Goal: Browse casually: Explore the website without a specific task or goal

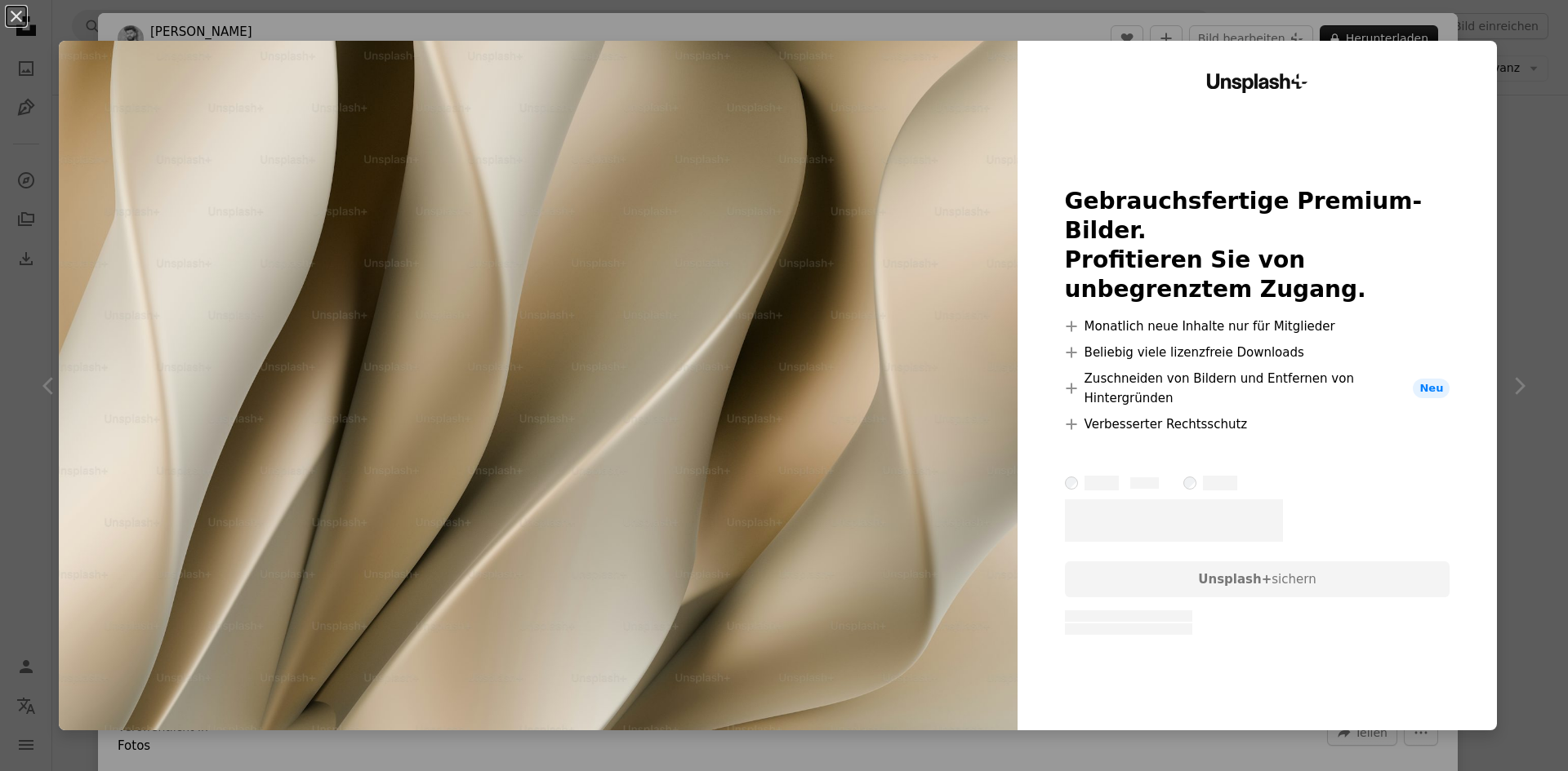
scroll to position [1387, 0]
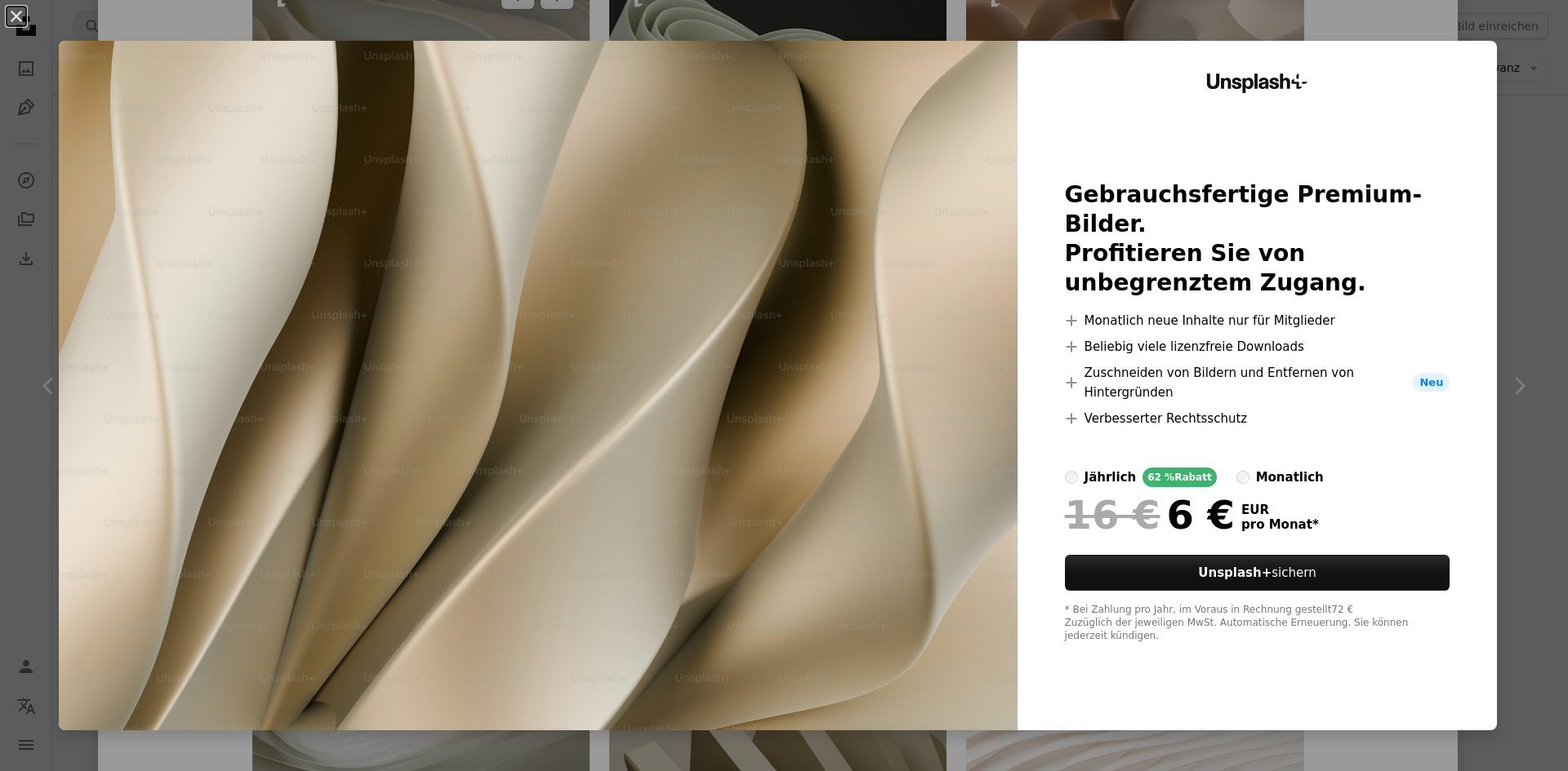
drag, startPoint x: 540, startPoint y: 11, endPoint x: 528, endPoint y: 3, distance: 14.4
click at [532, 11] on div "An X shape Unsplash+ Gebrauchsfertige Premium-Bilder. Profitieren Sie von unbeg…" at bounding box center [784, 386] width 1568 height 771
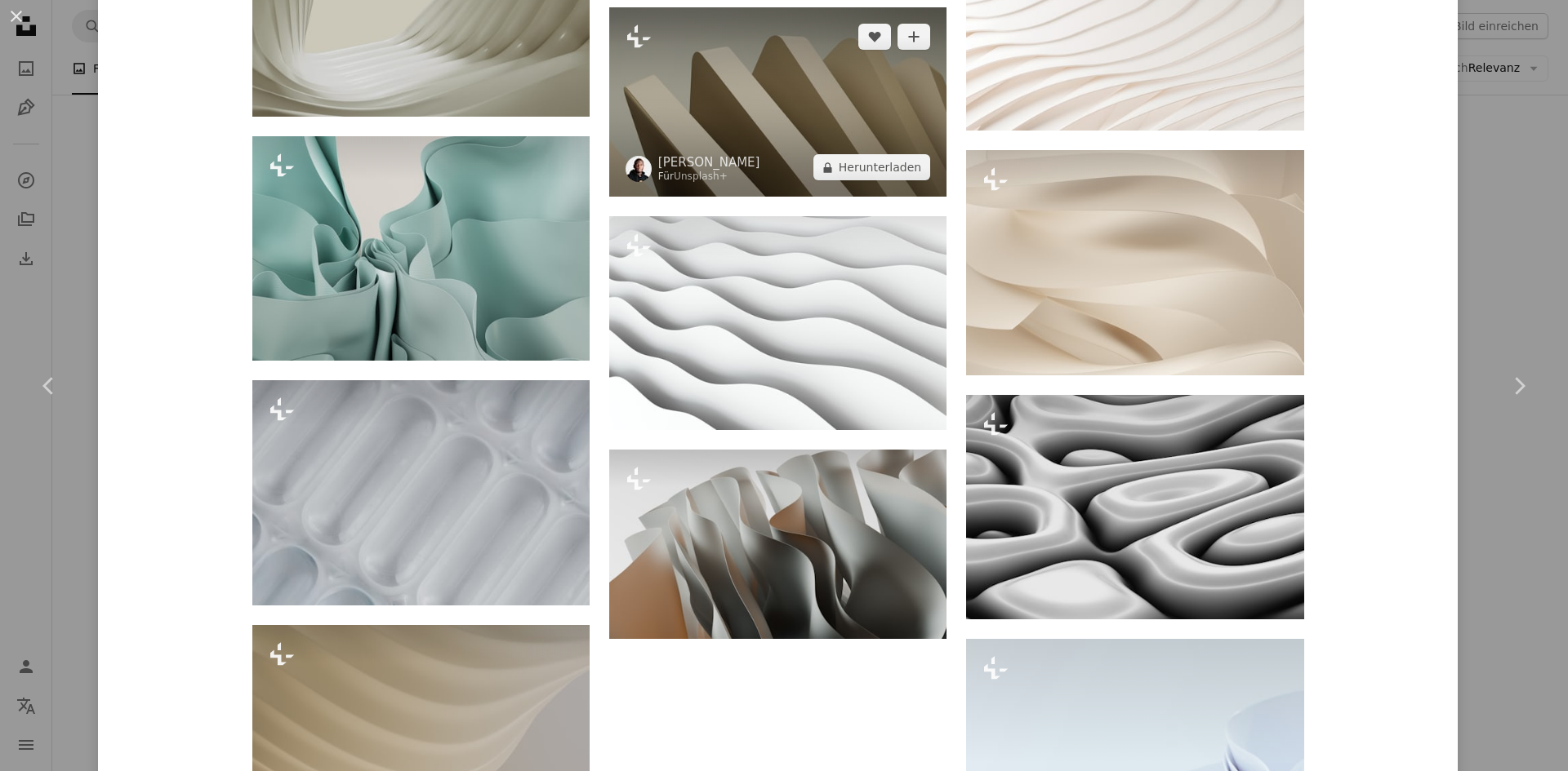
scroll to position [2285, 0]
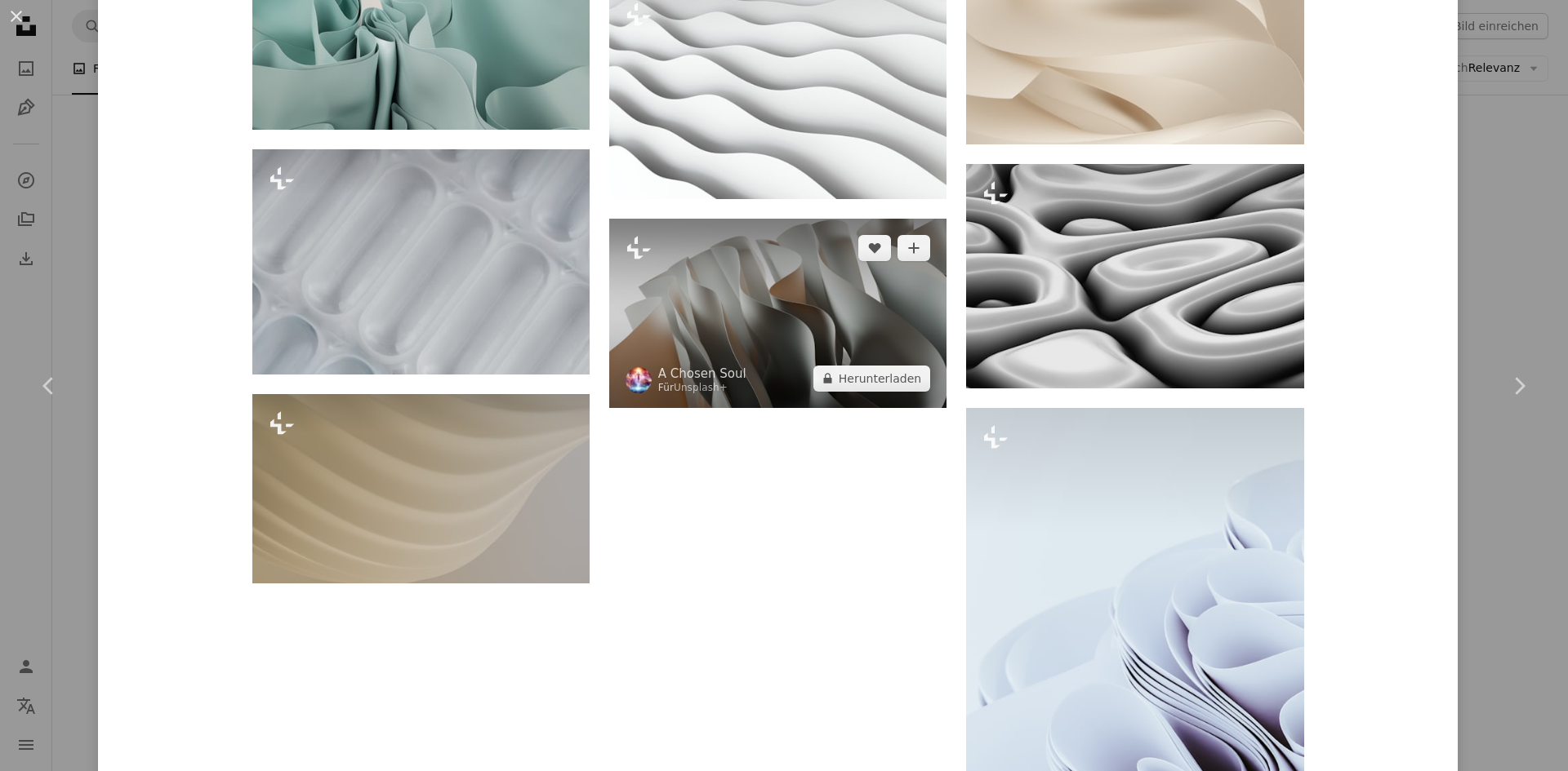
click at [693, 319] on img at bounding box center [777, 313] width 337 height 189
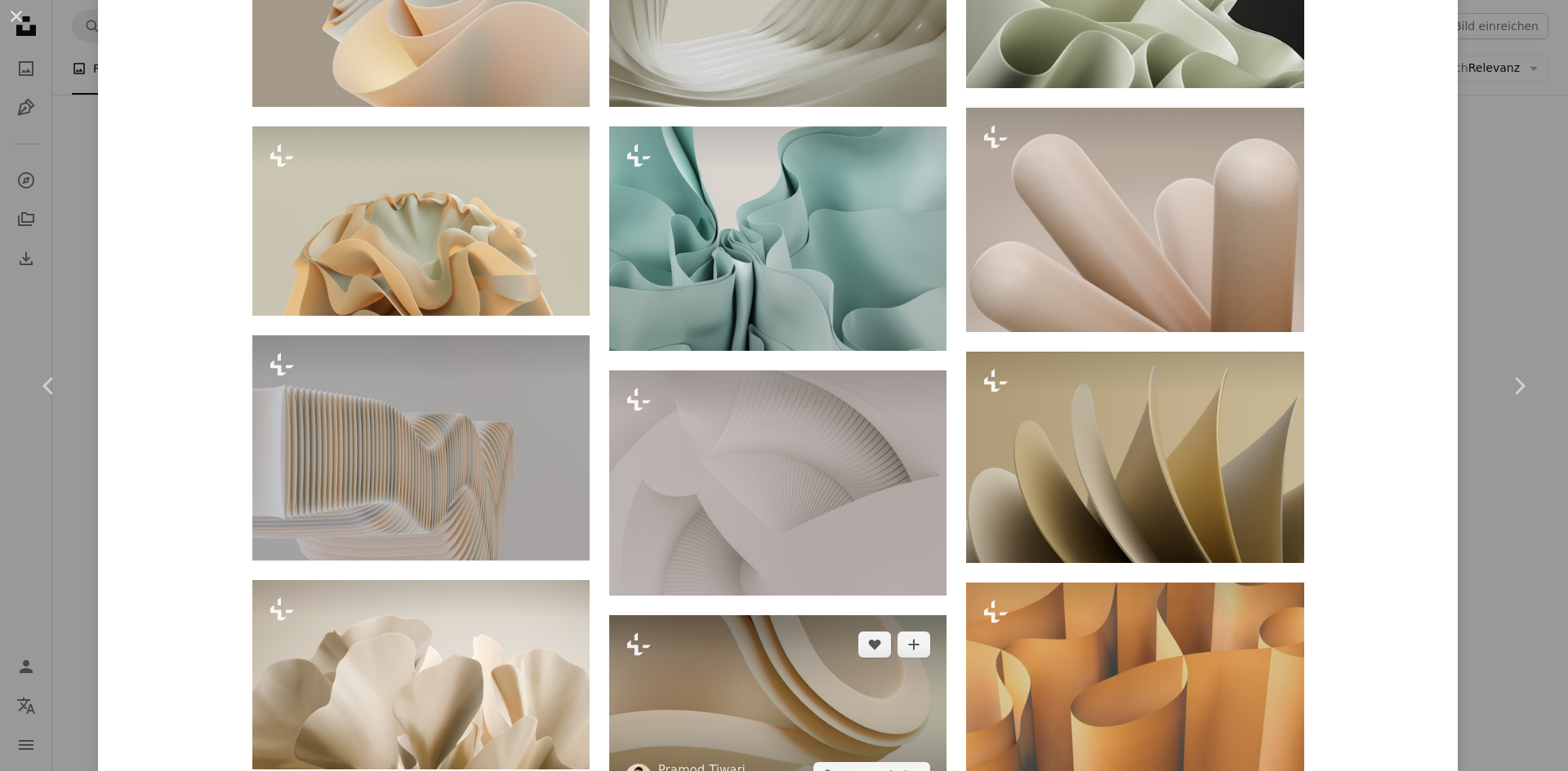
scroll to position [2122, 0]
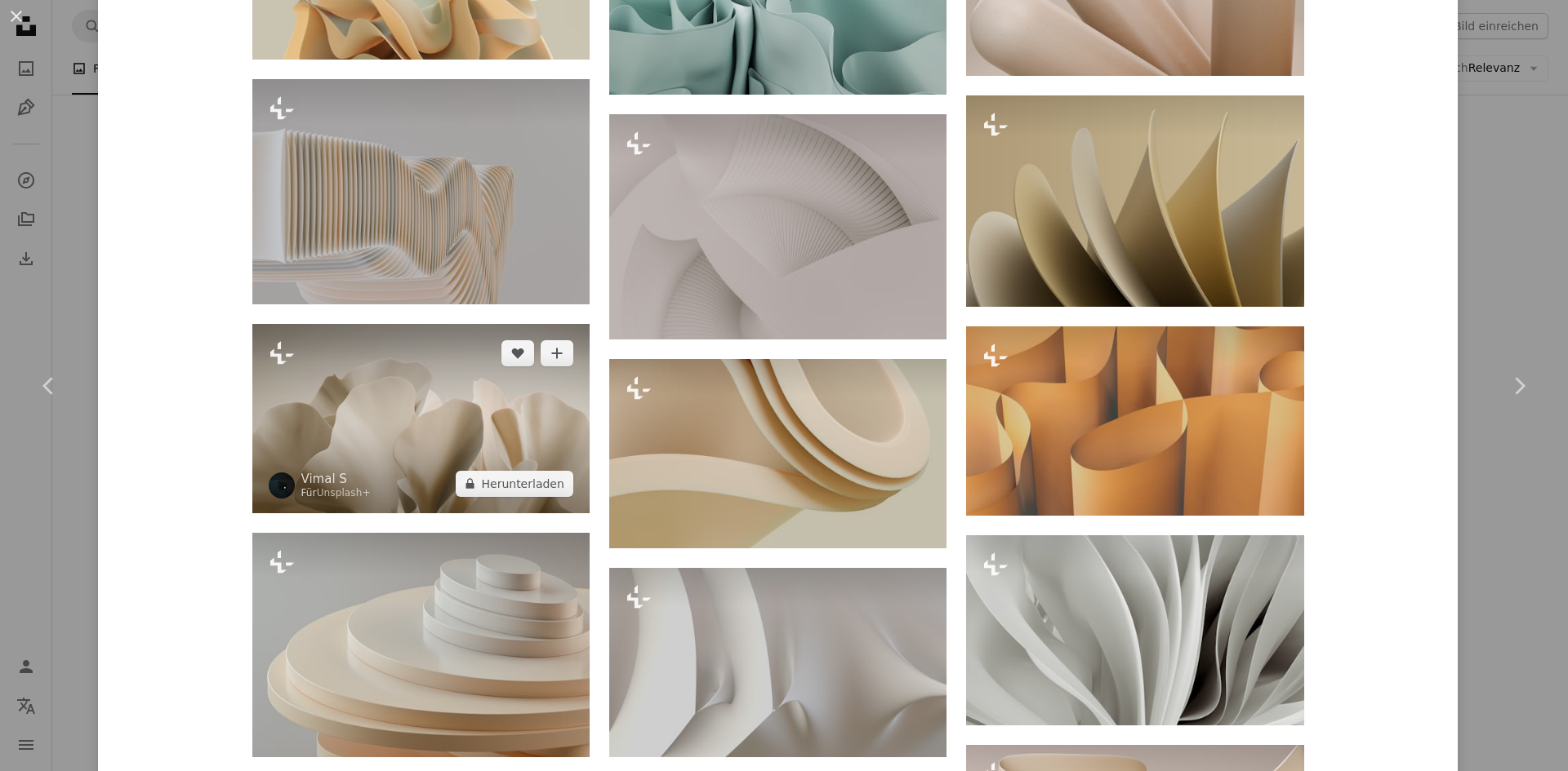
click at [456, 404] on img at bounding box center [421, 419] width 337 height 189
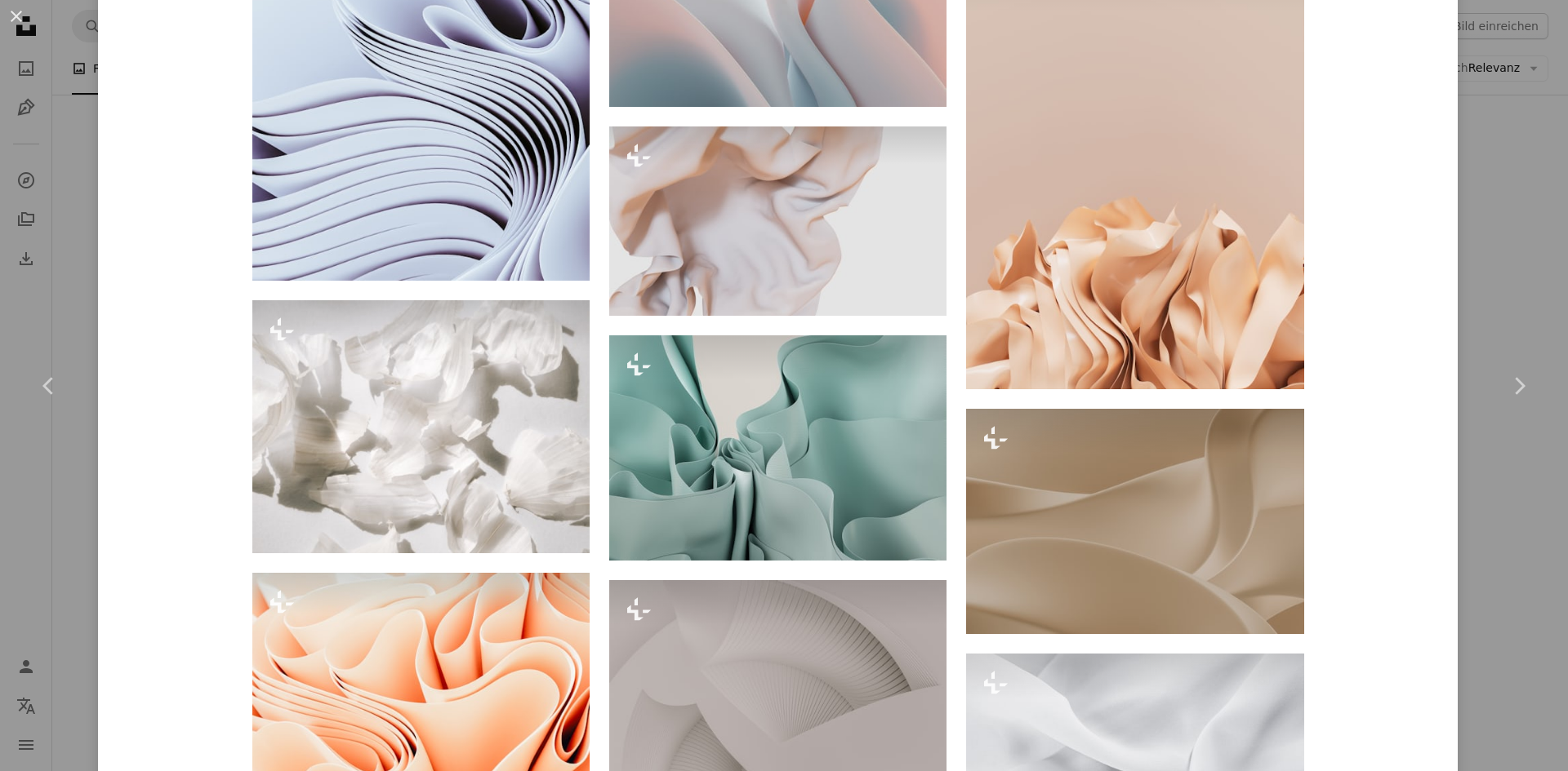
scroll to position [1959, 0]
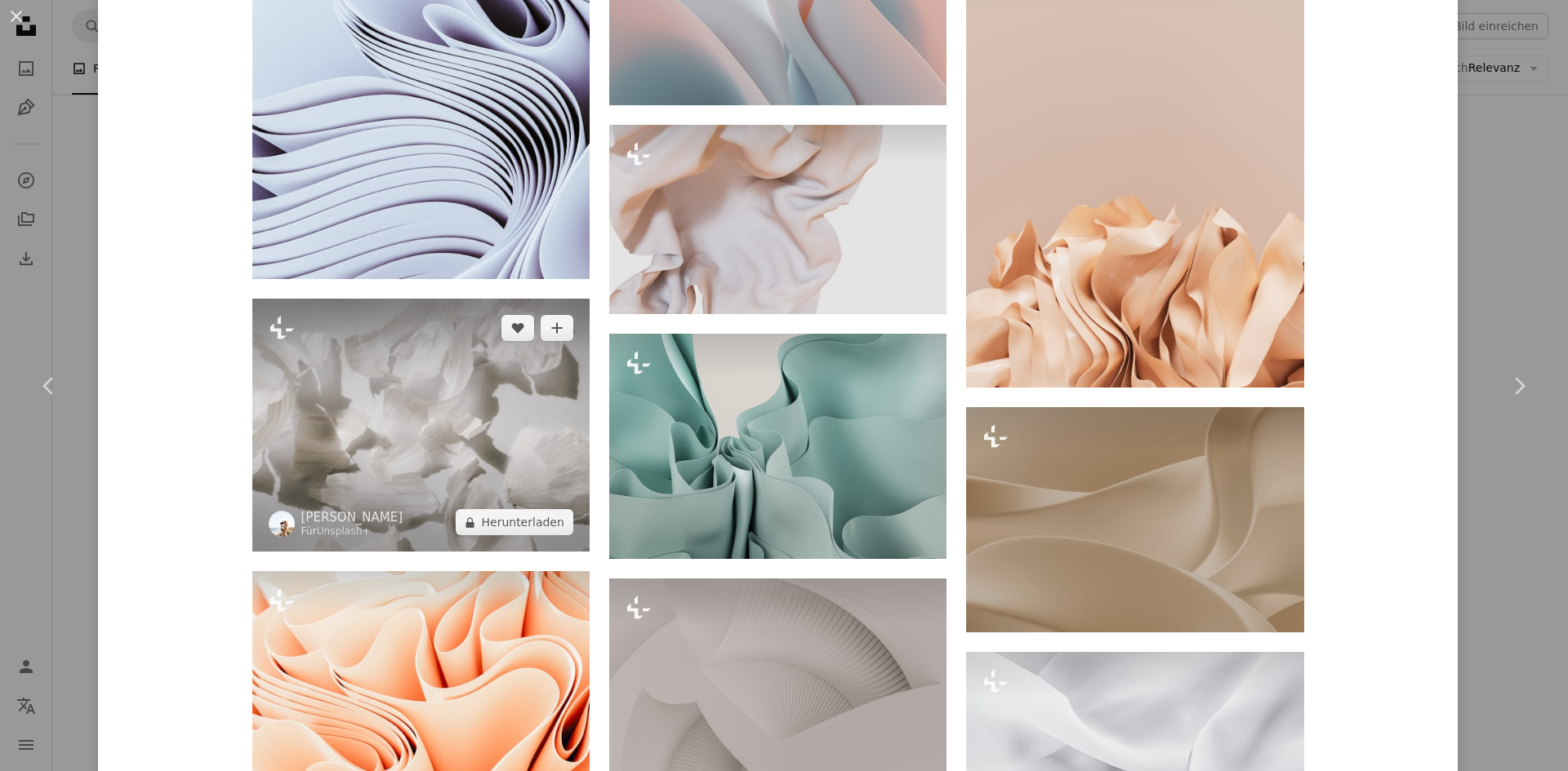
click at [321, 478] on img at bounding box center [421, 425] width 337 height 253
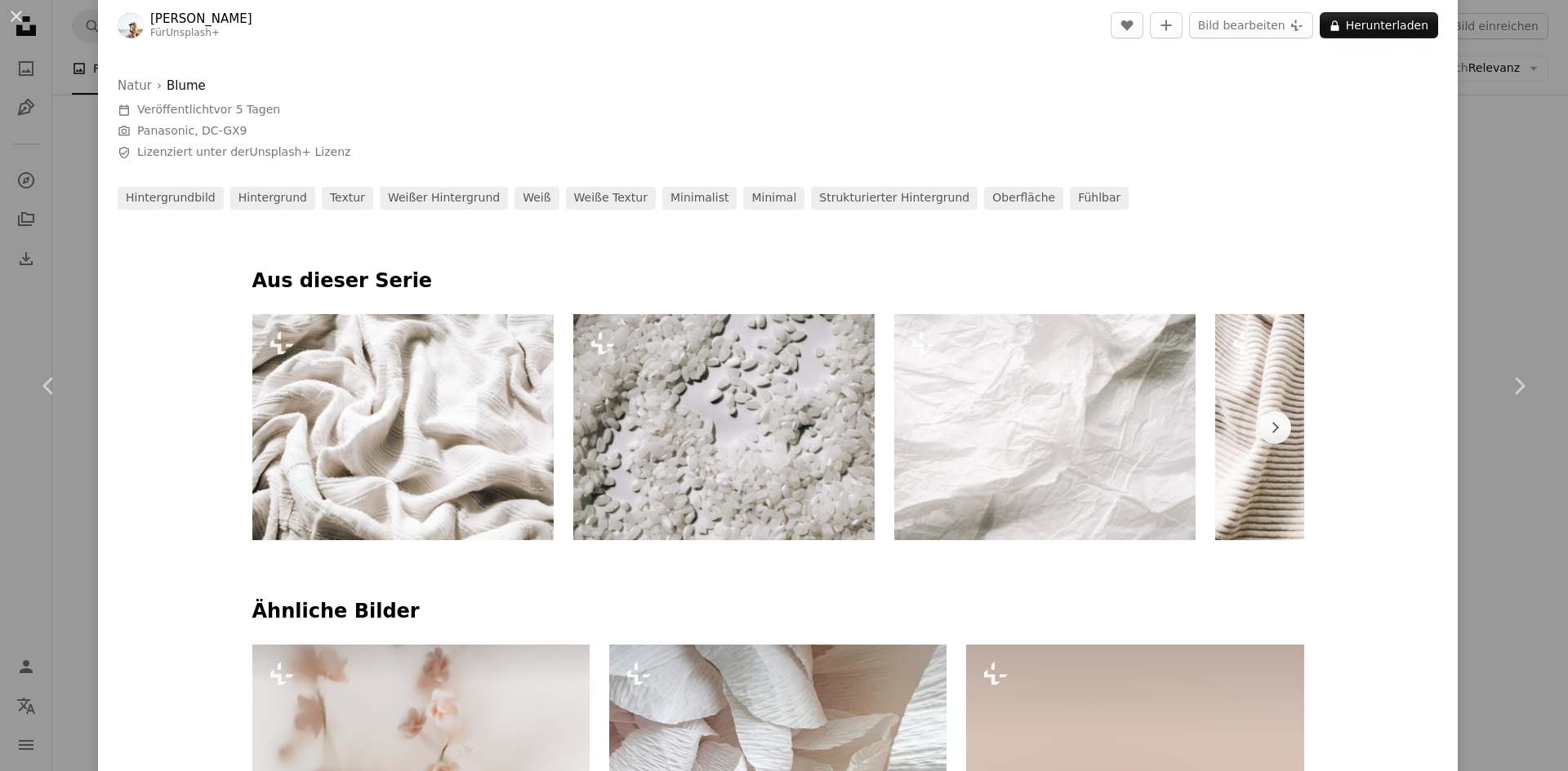
scroll to position [734, 0]
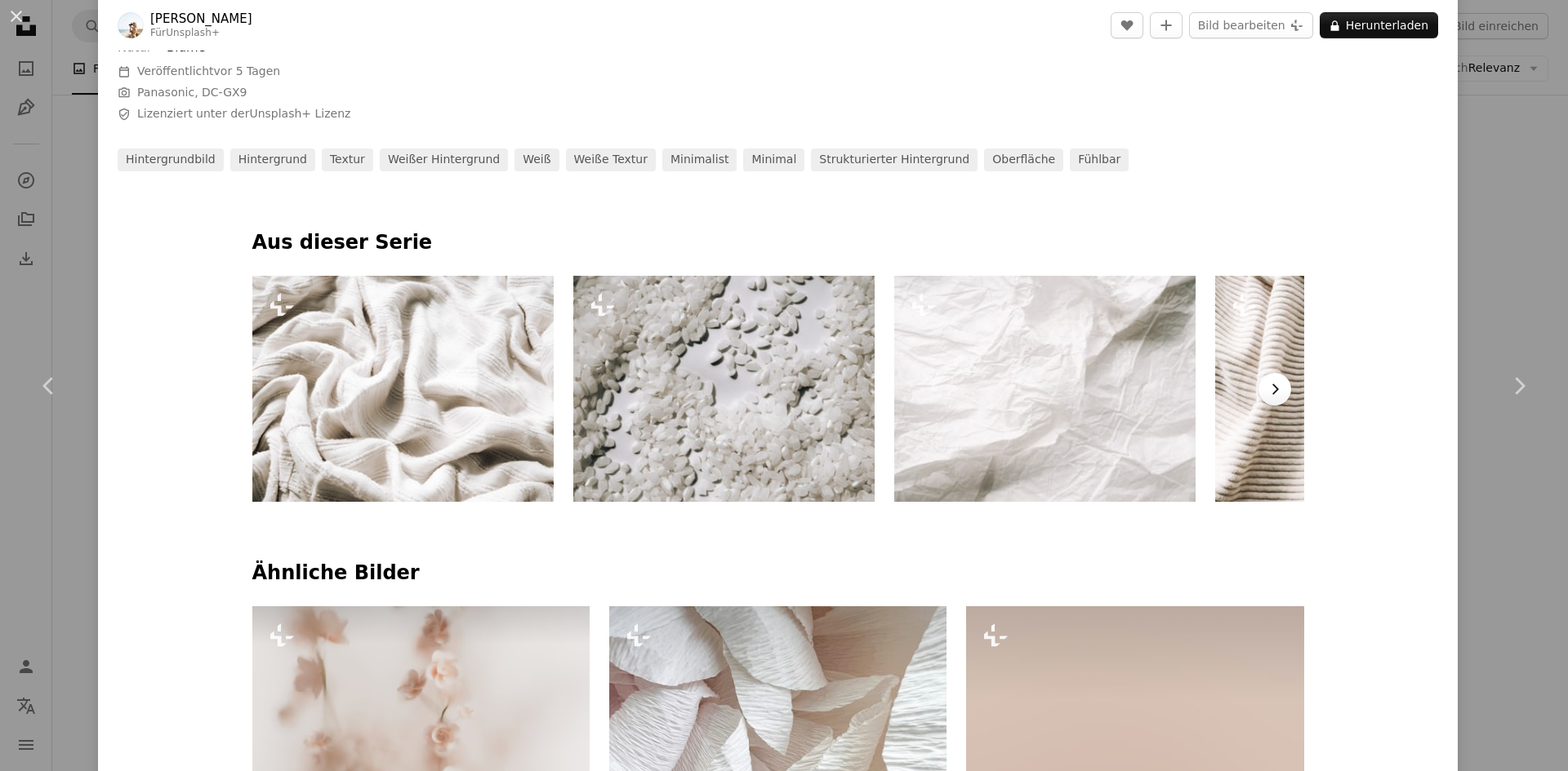
click at [1266, 388] on icon "Chevron right" at bounding box center [1274, 389] width 16 height 16
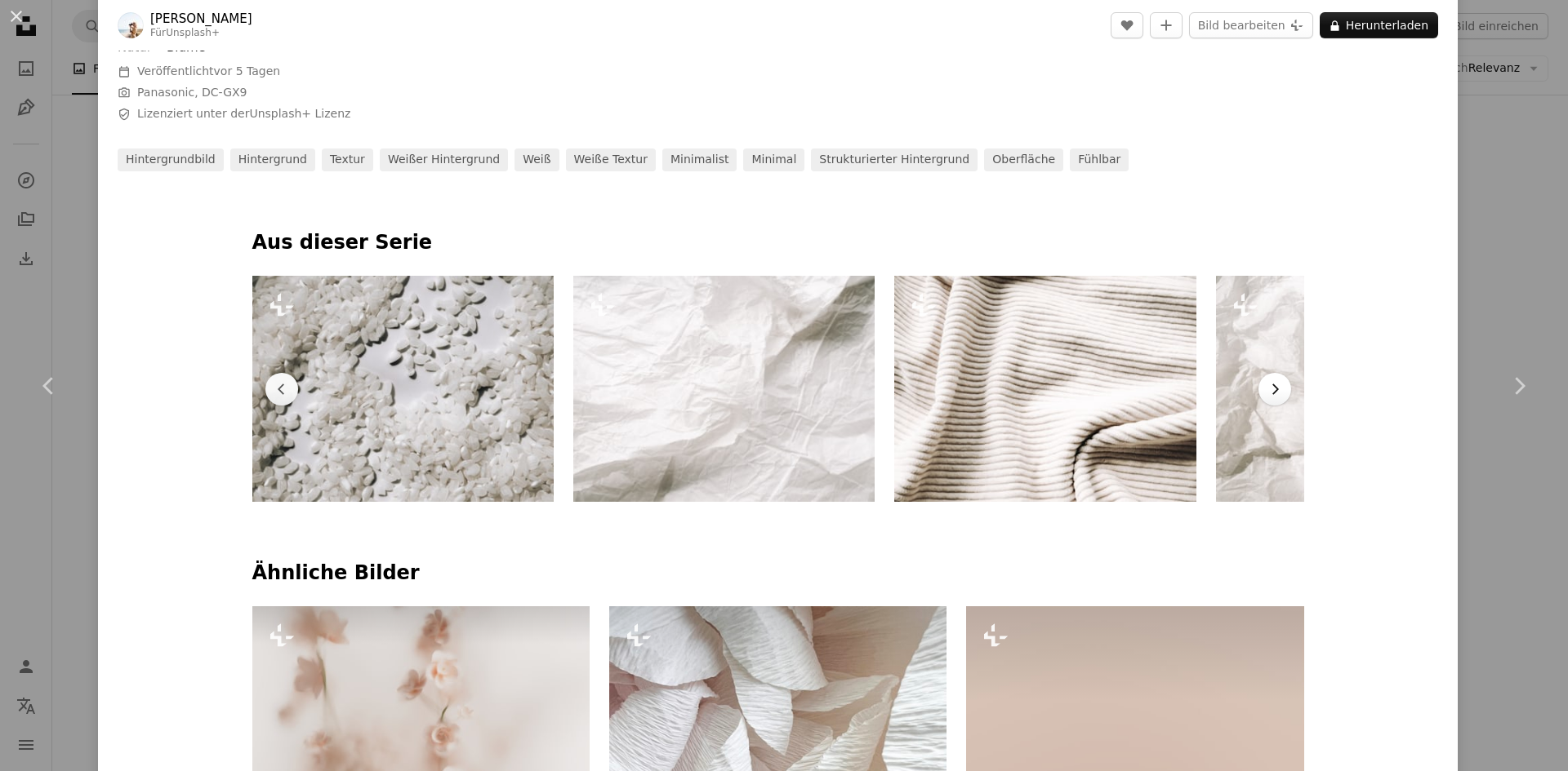
click at [1266, 388] on icon "Chevron right" at bounding box center [1274, 389] width 16 height 16
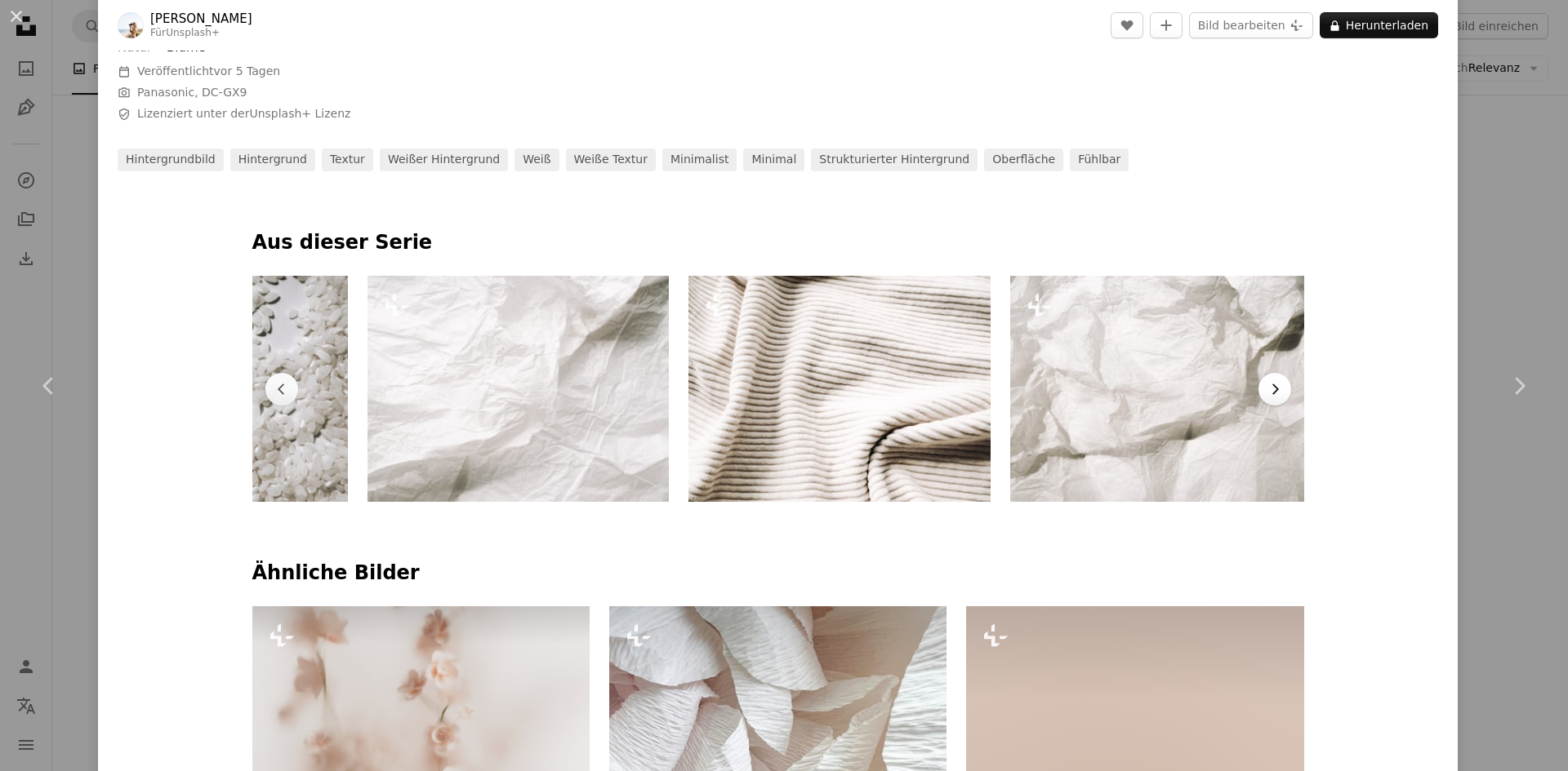
scroll to position [0, 535]
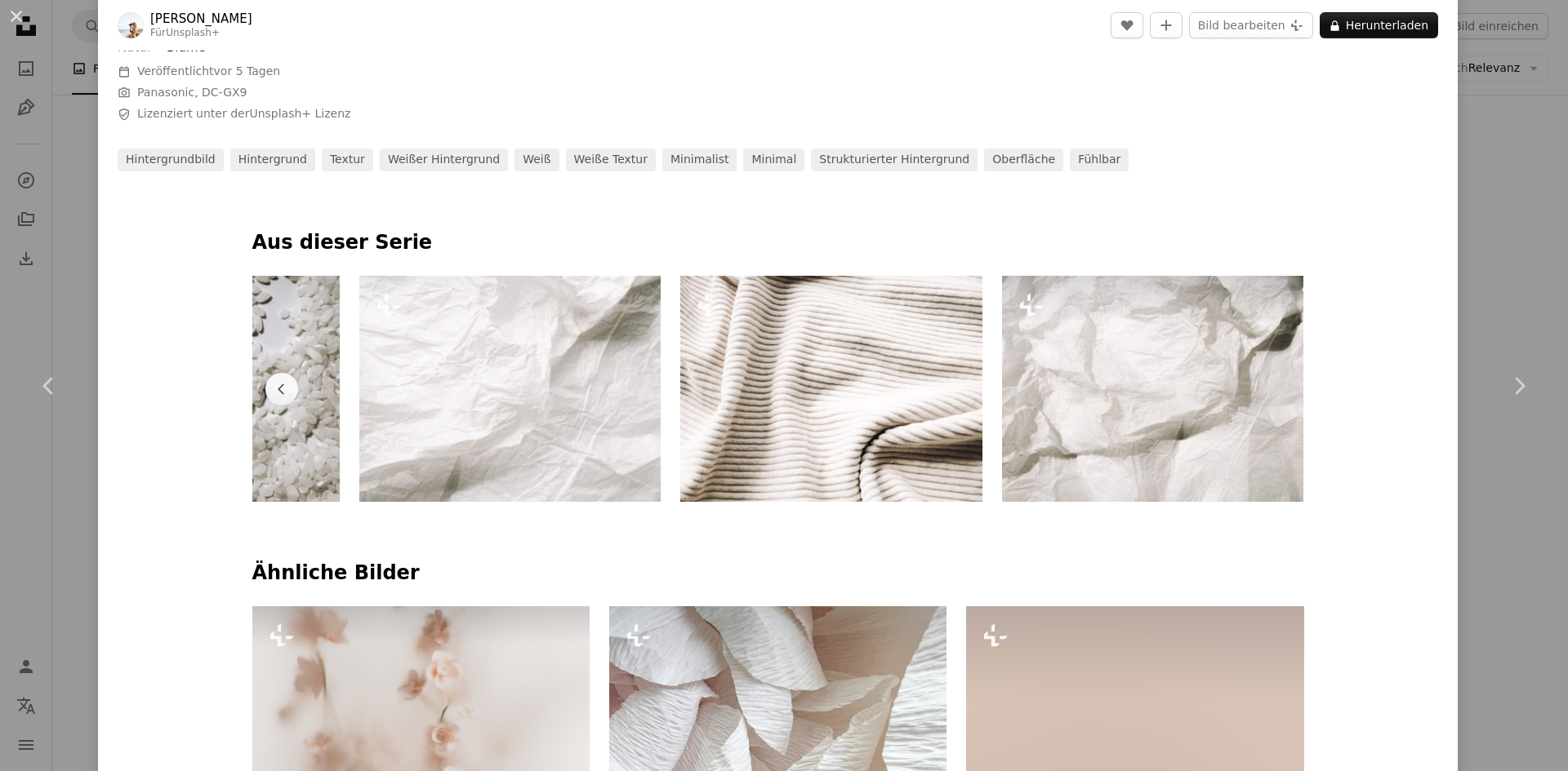
click at [1265, 388] on img at bounding box center [1152, 389] width 301 height 226
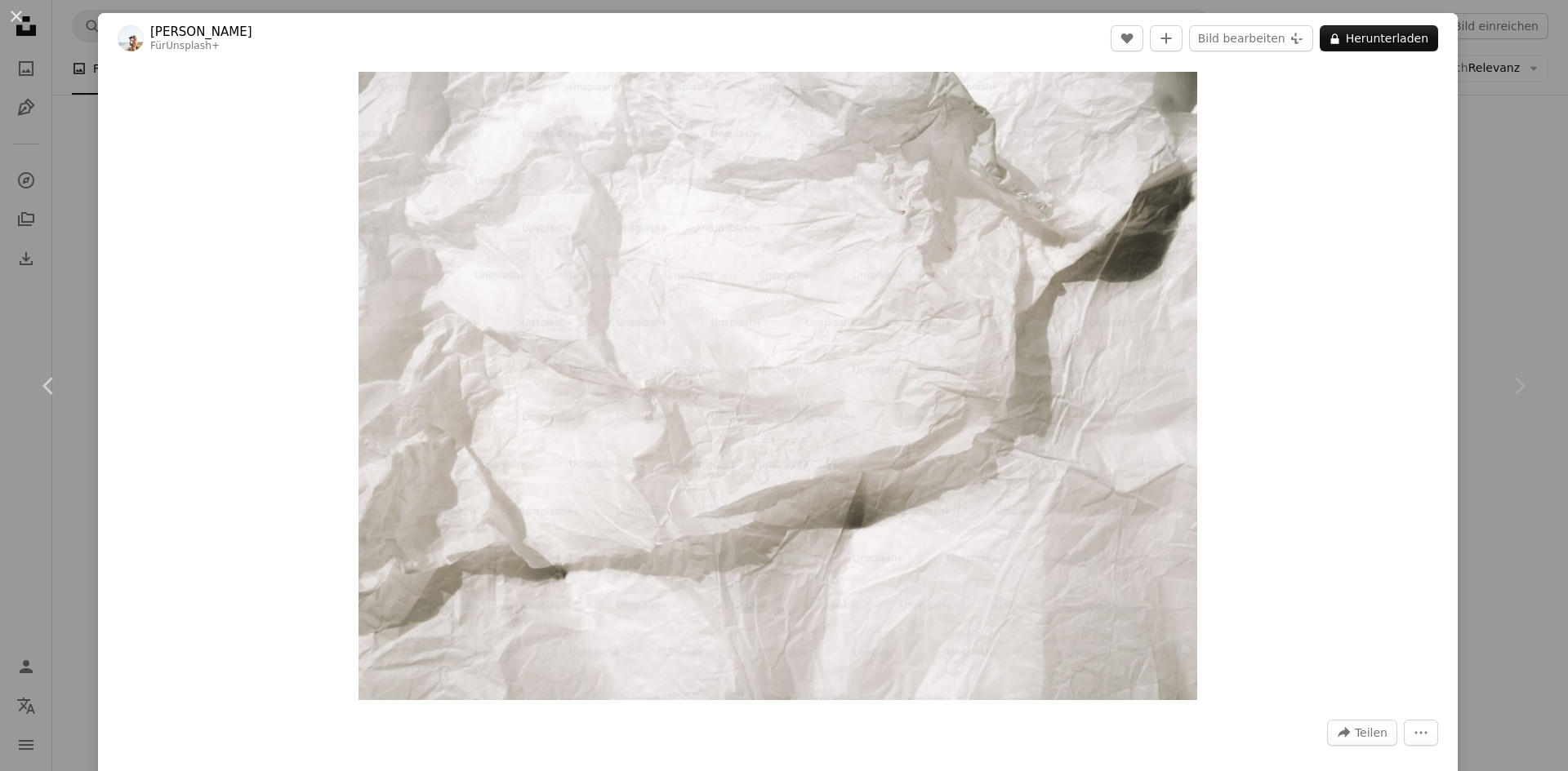
click at [1482, 116] on div "An X shape Chevron left Chevron right [PERSON_NAME] Für Unsplash+ A heart A plu…" at bounding box center [784, 386] width 1568 height 771
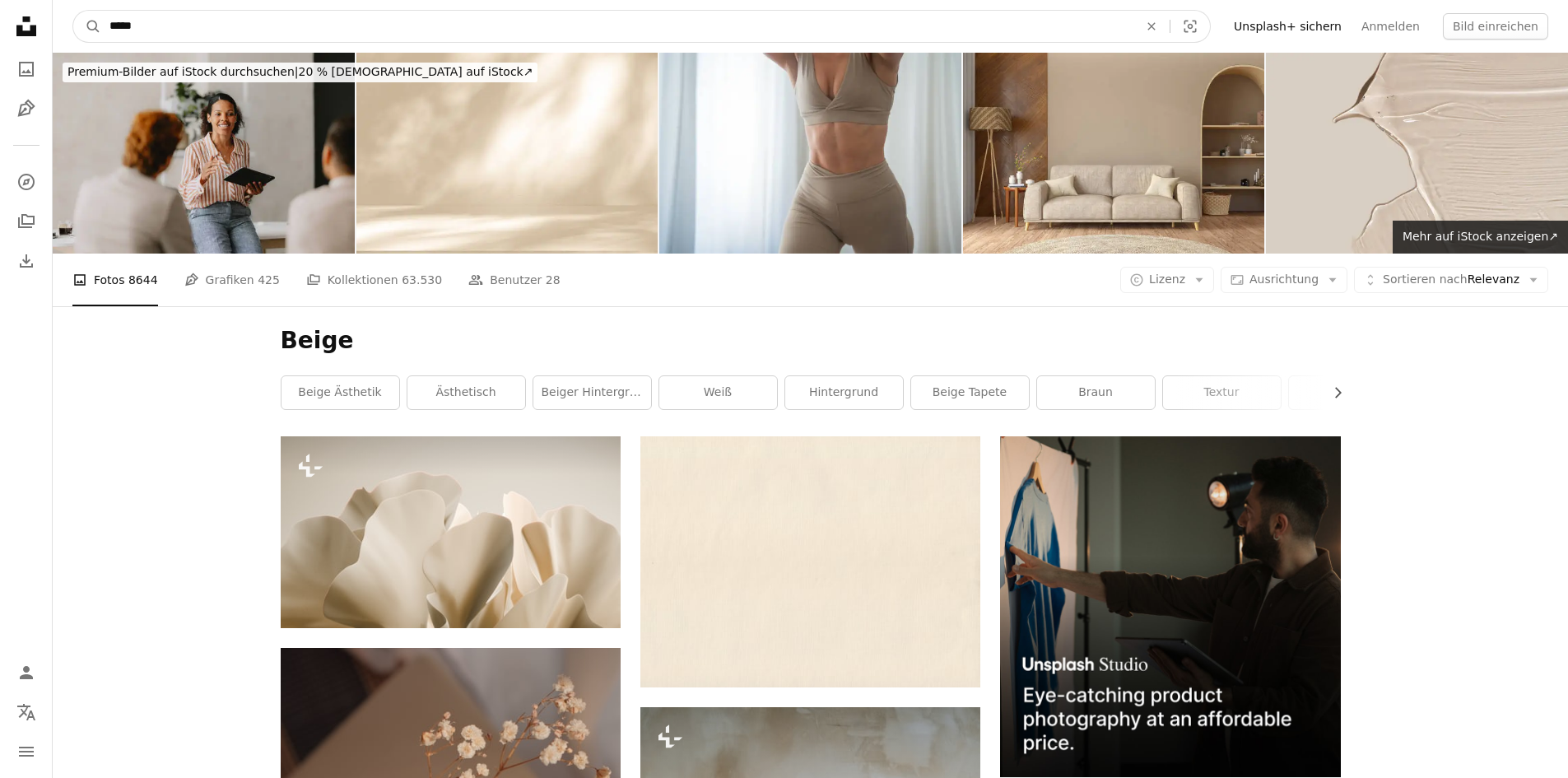
click at [166, 23] on input "*****" at bounding box center [617, 26] width 1032 height 31
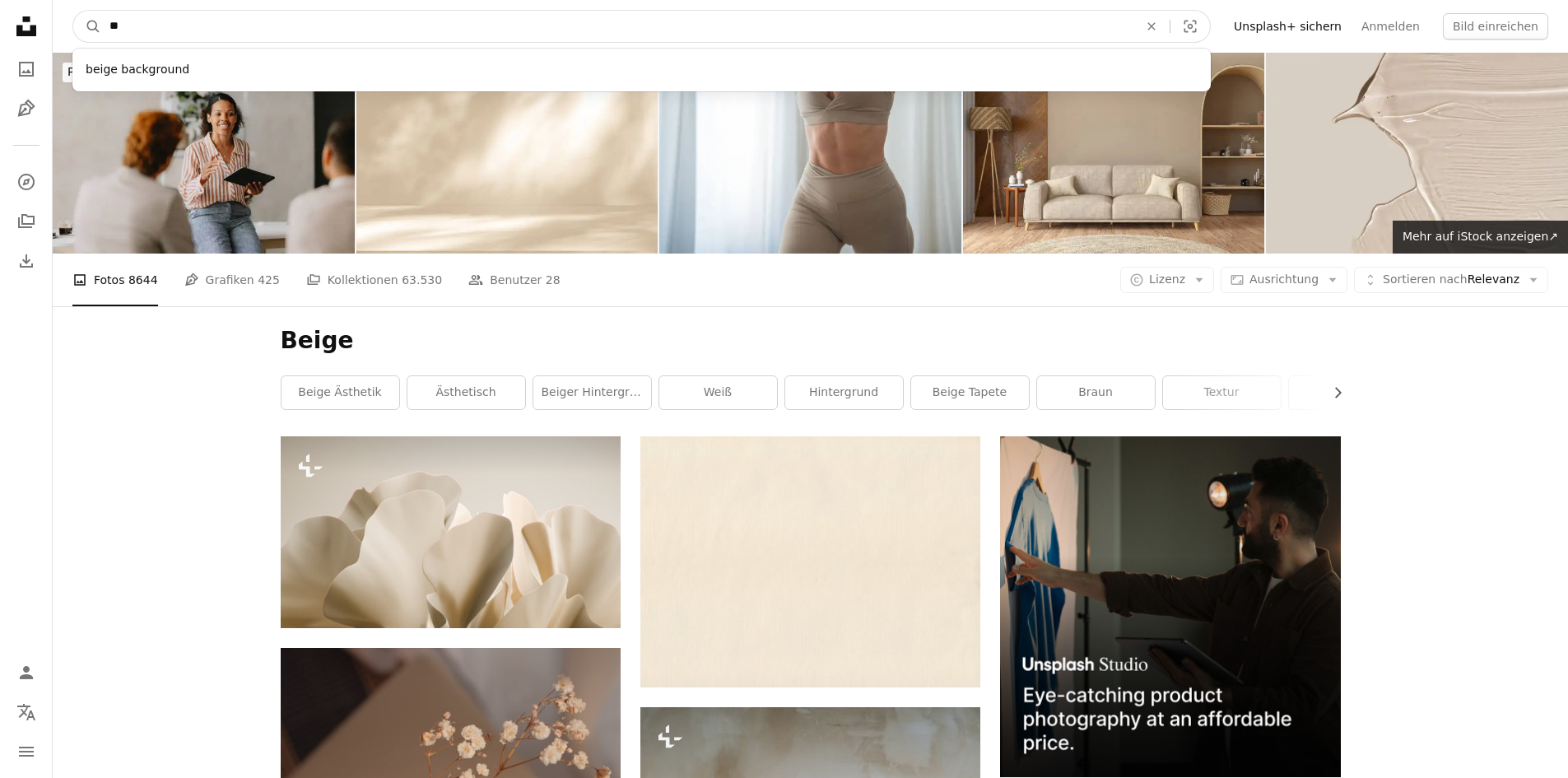
type input "*"
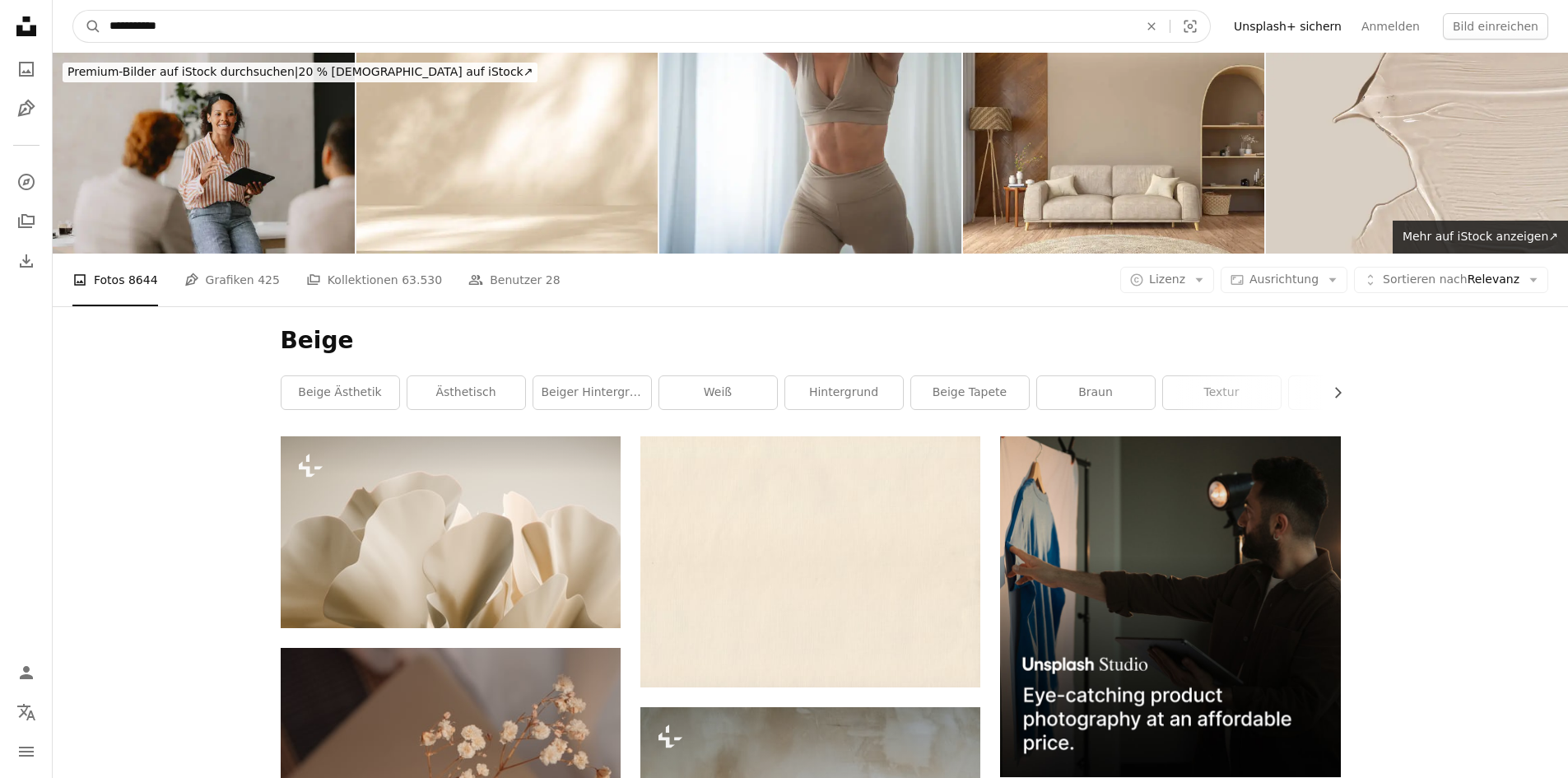
type input "**********"
click button "A magnifying glass" at bounding box center [87, 26] width 28 height 31
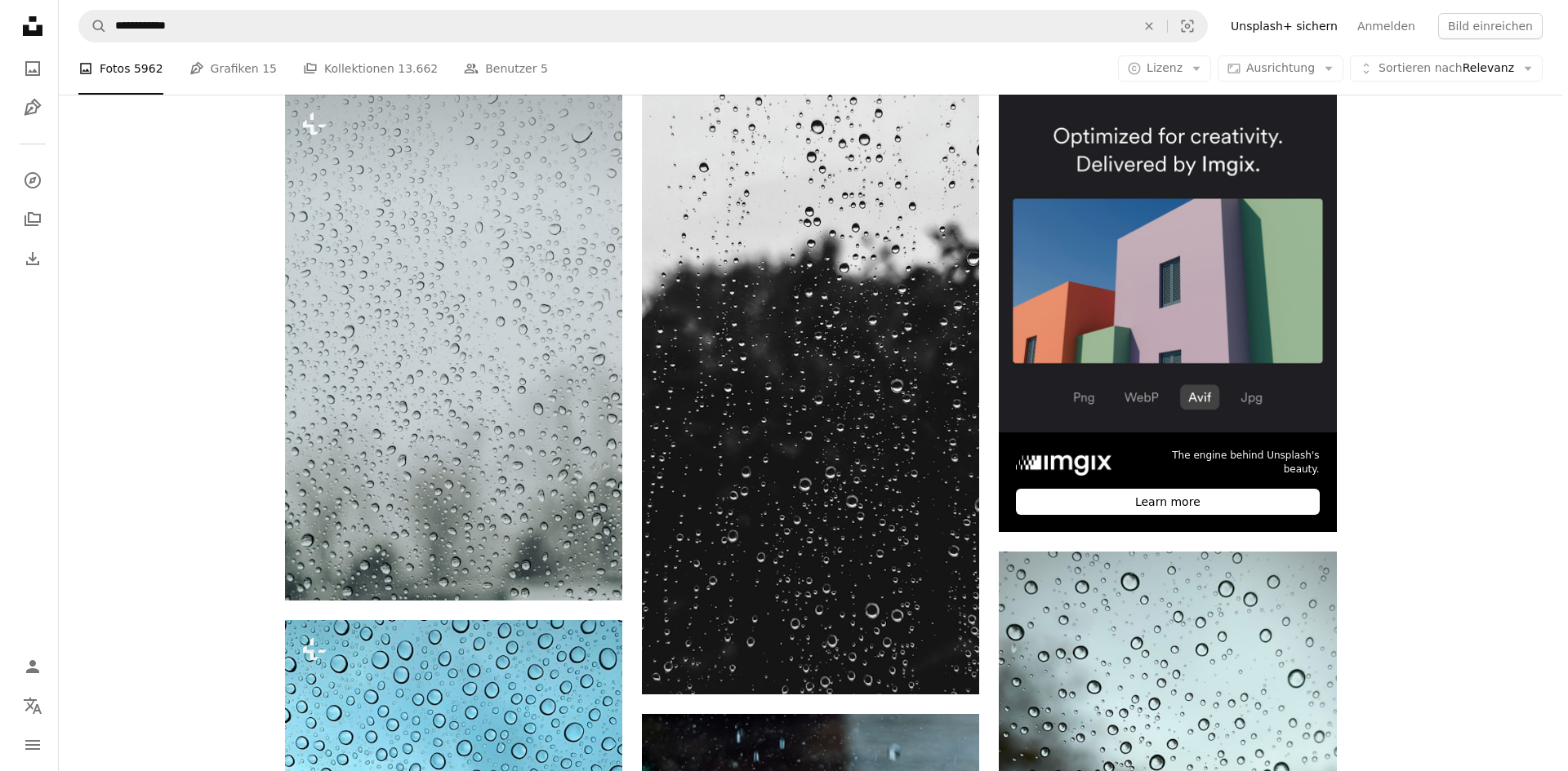
scroll to position [253, 0]
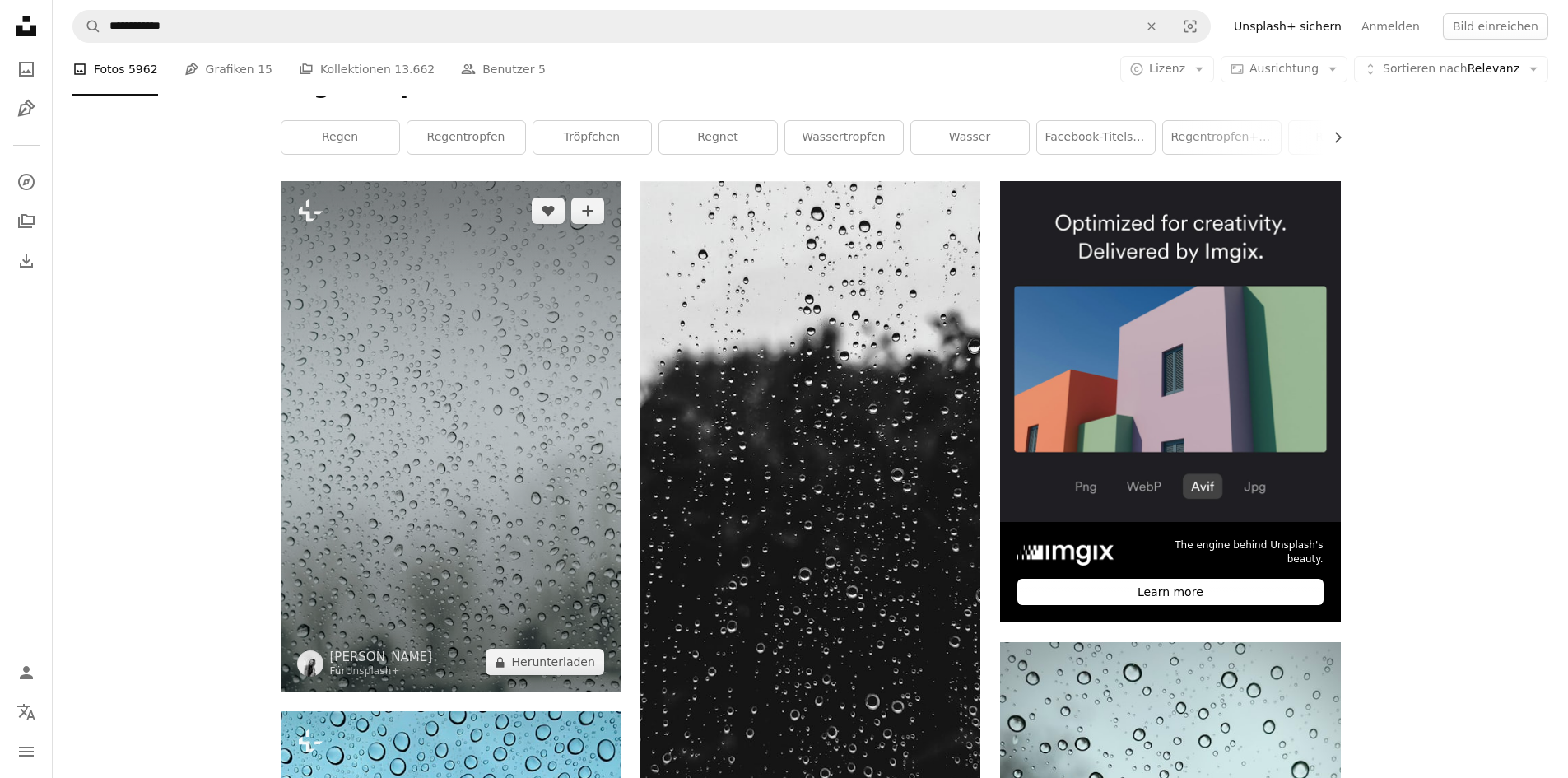
click at [583, 328] on img at bounding box center [451, 436] width 340 height 511
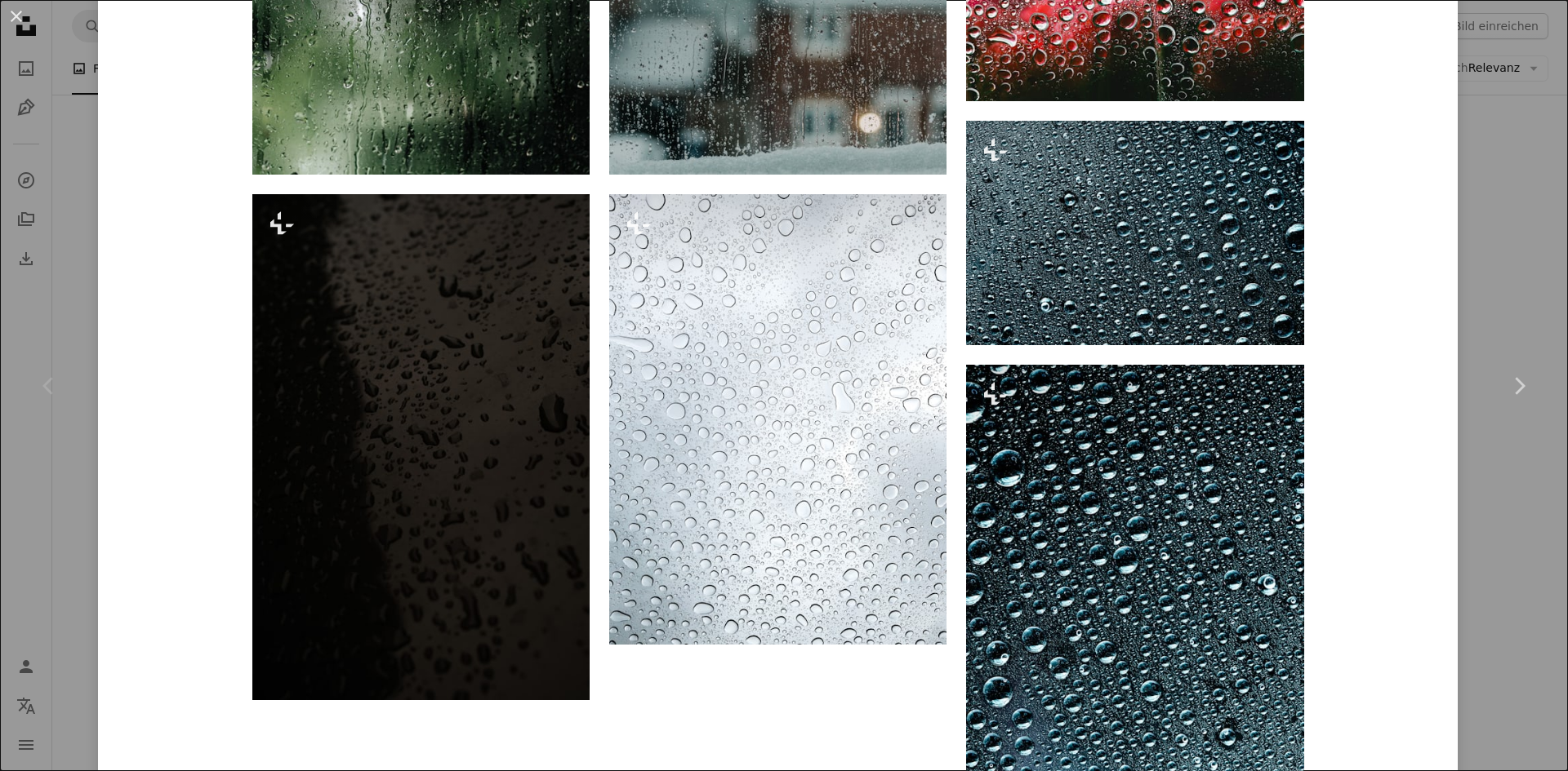
scroll to position [1850, 0]
